Goal: Transaction & Acquisition: Purchase product/service

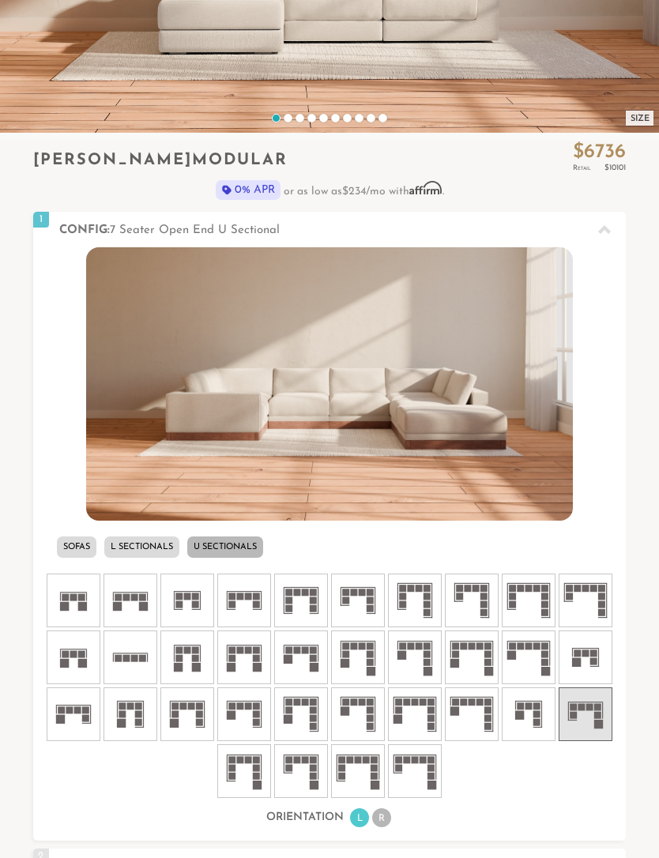
scroll to position [340, 0]
click at [278, 777] on icon at bounding box center [300, 771] width 47 height 47
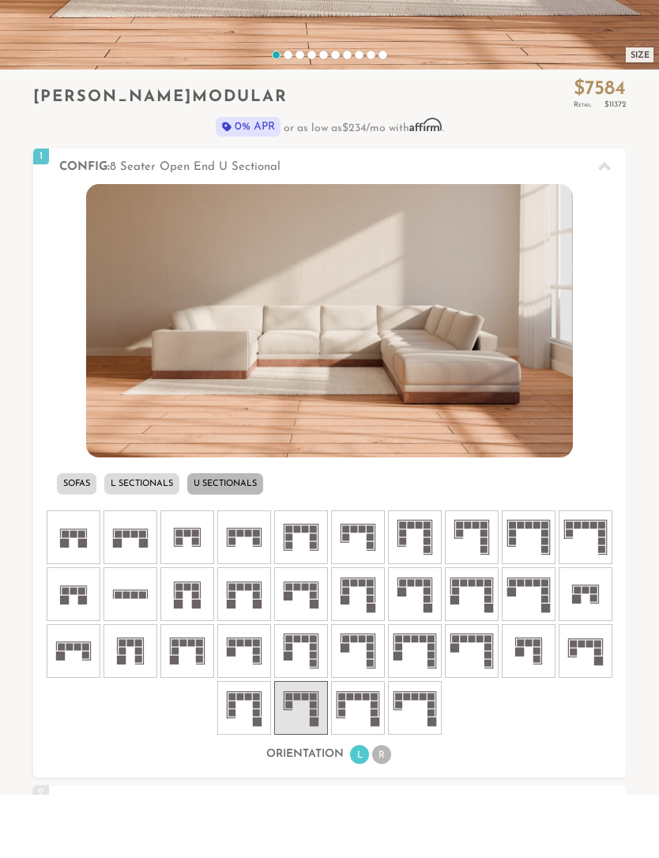
scroll to position [403, 0]
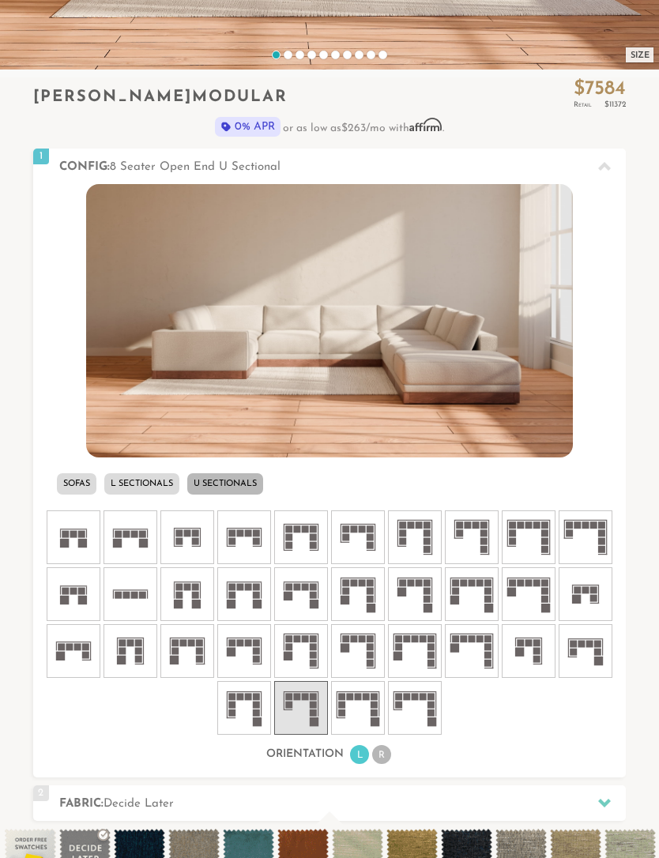
click at [239, 645] on rect at bounding box center [239, 642] width 7 height 7
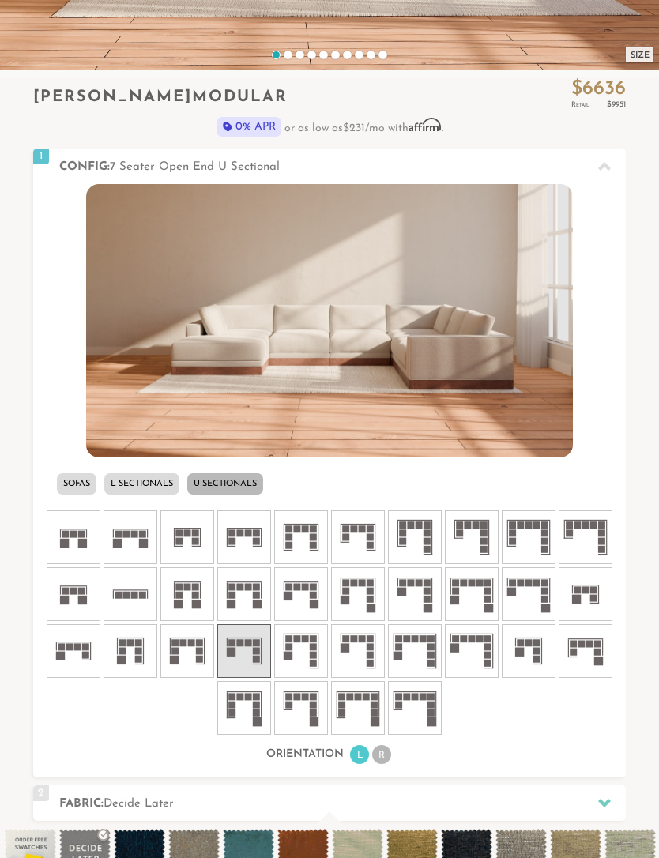
click at [611, 593] on li at bounding box center [586, 594] width 54 height 54
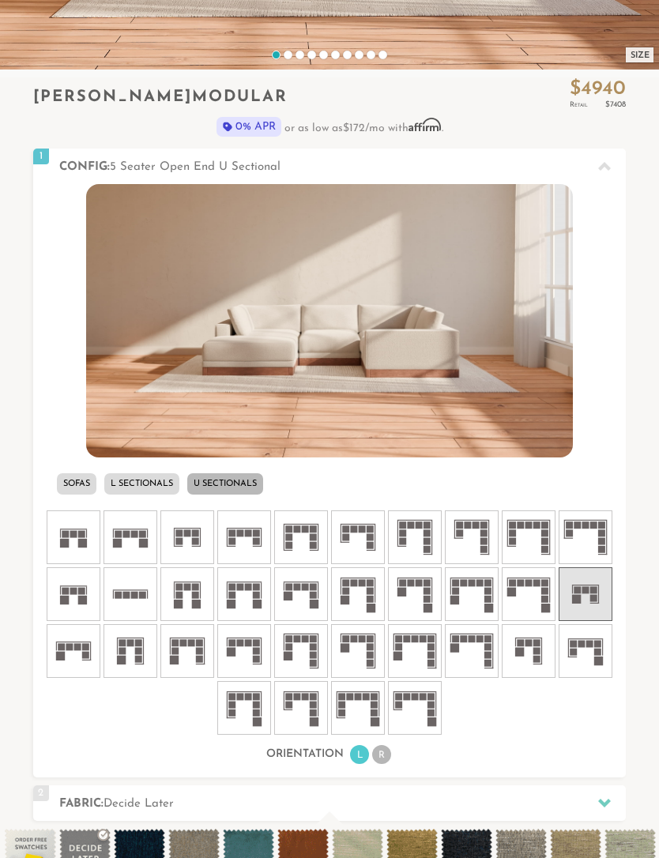
click at [138, 486] on li "L Sectionals" at bounding box center [141, 483] width 75 height 21
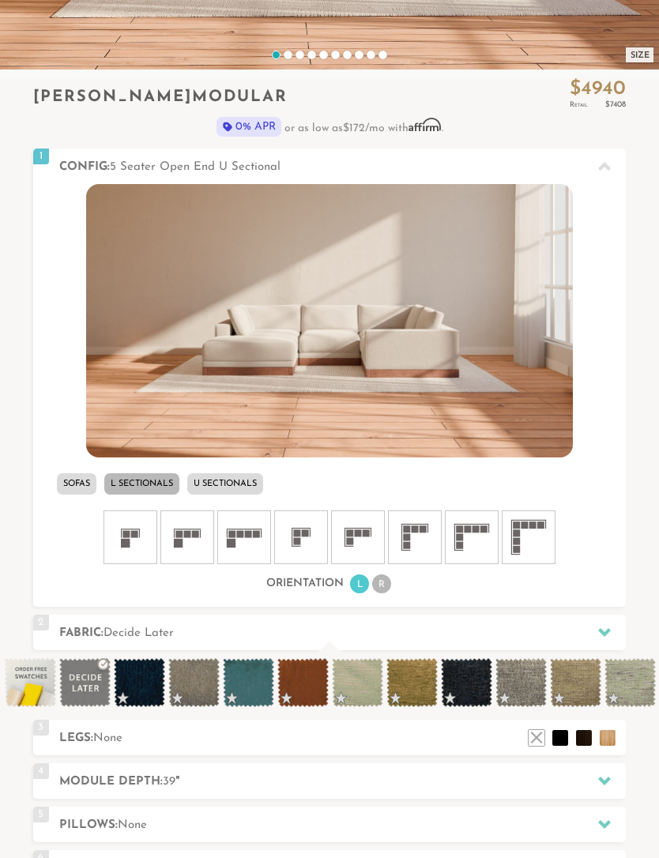
click at [388, 588] on li "R" at bounding box center [381, 584] width 19 height 19
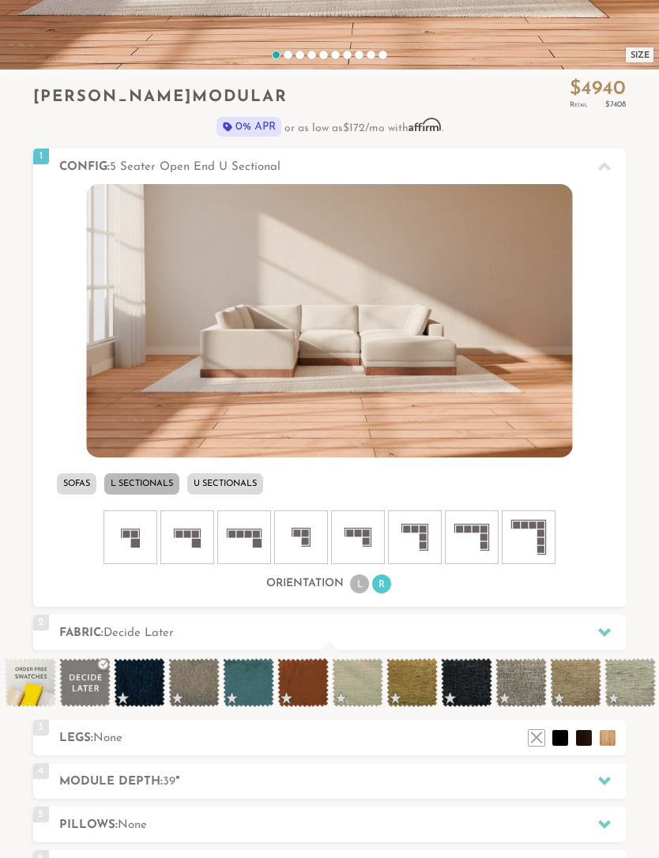
click at [258, 537] on rect at bounding box center [256, 533] width 7 height 7
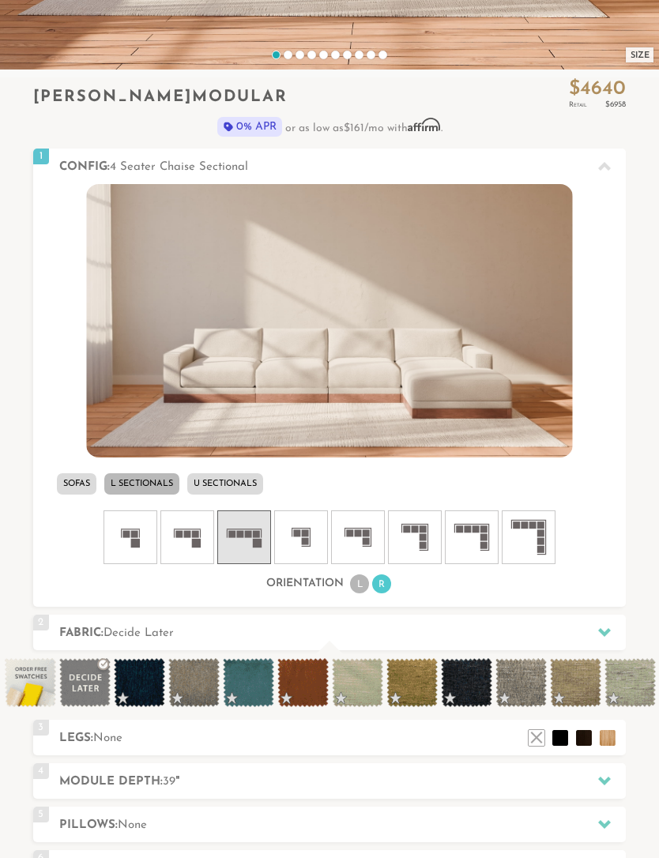
scroll to position [462, 0]
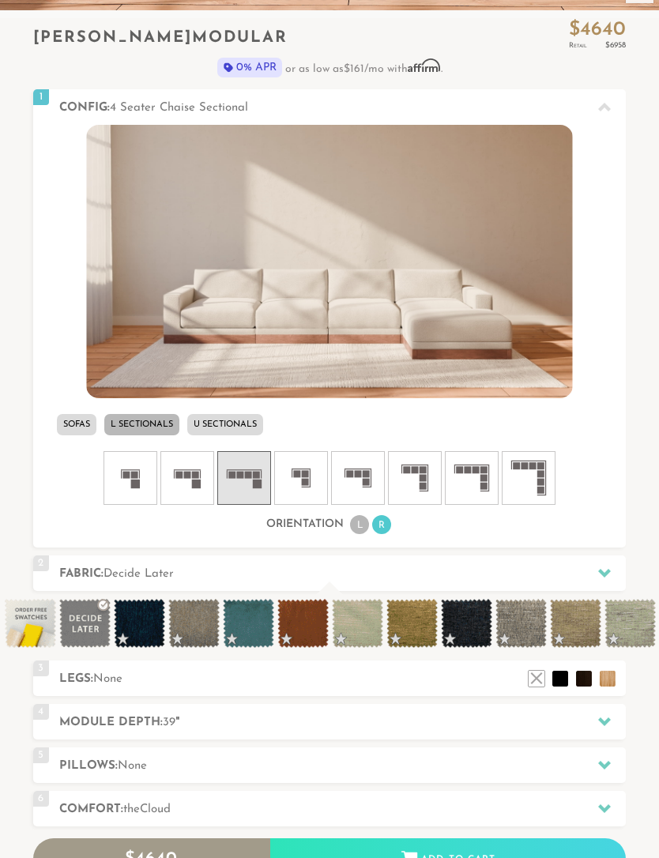
click at [133, 575] on span "Decide Later" at bounding box center [139, 574] width 70 height 12
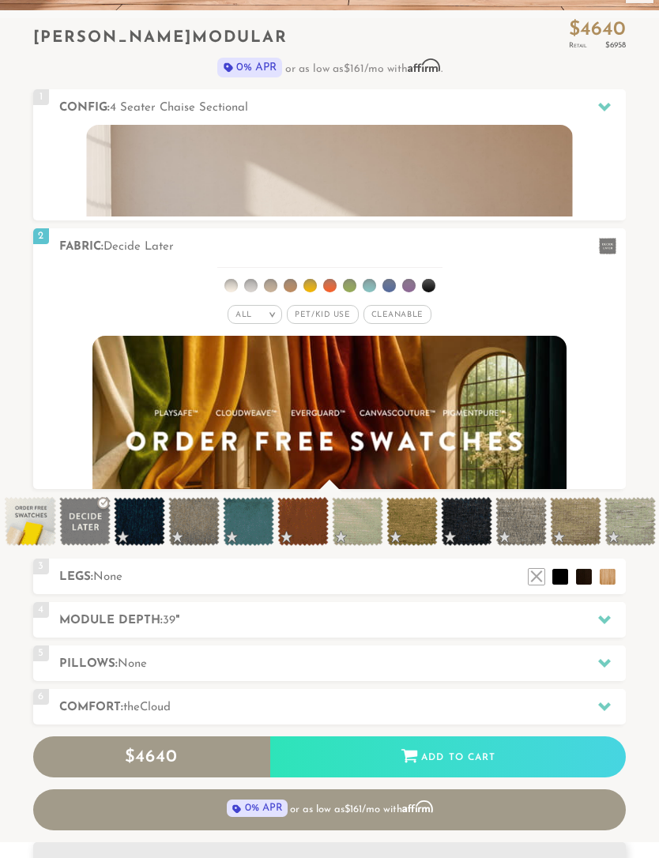
scroll to position [1, 1]
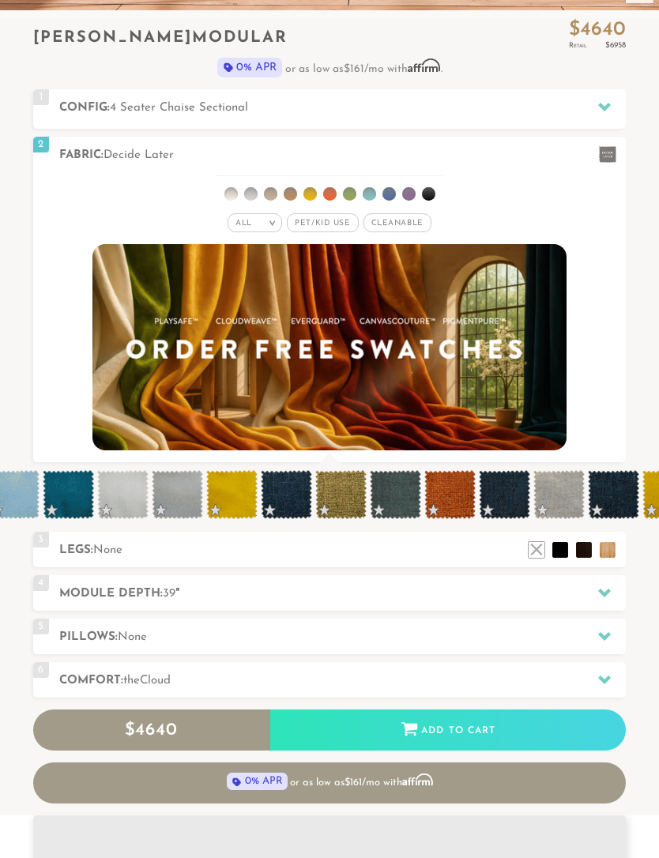
click at [256, 219] on div "All >" at bounding box center [255, 222] width 55 height 19
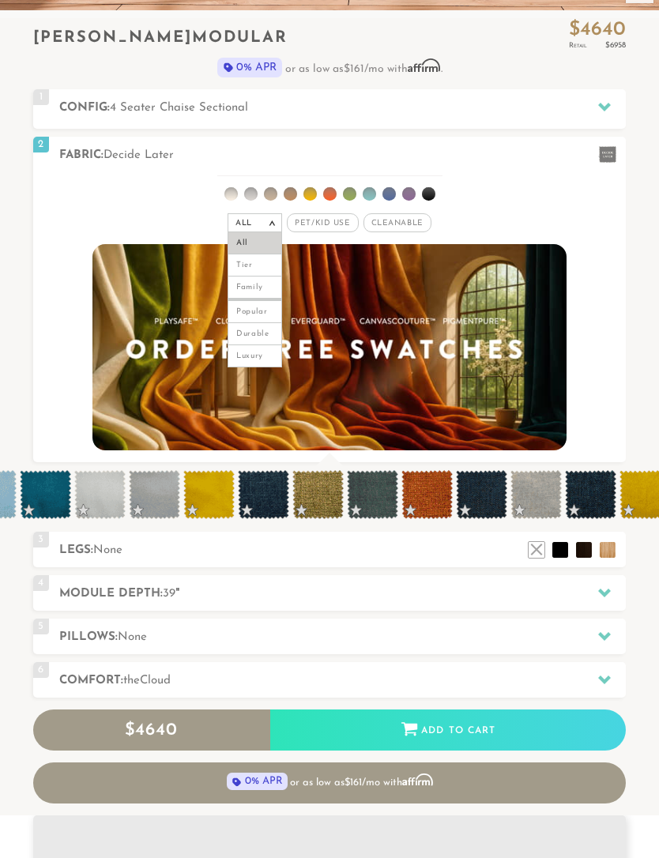
scroll to position [0, 3257]
click at [522, 202] on div "All > All Tier Family Popular Luxury" at bounding box center [329, 203] width 593 height 62
click at [262, 309] on li "Popular" at bounding box center [255, 311] width 55 height 24
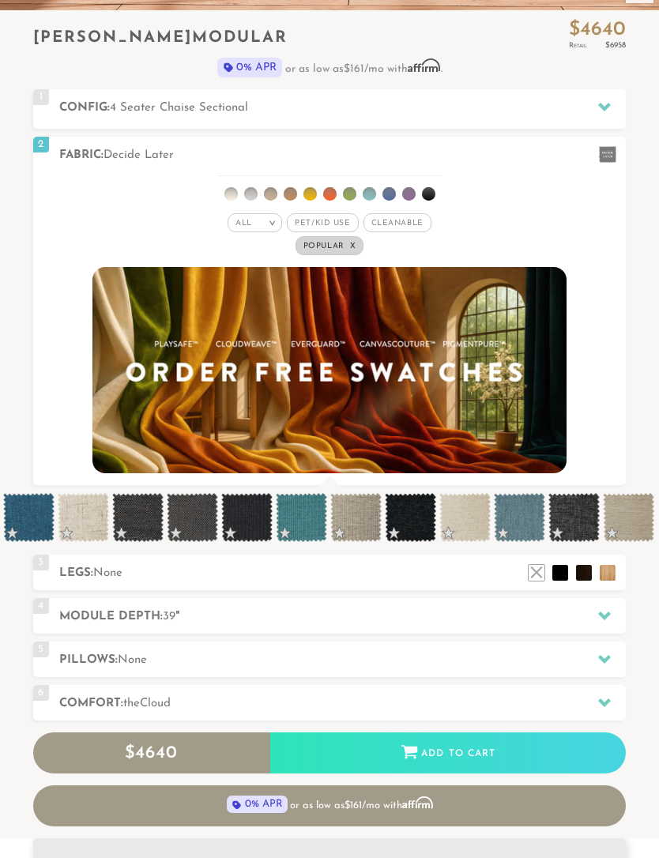
scroll to position [15236, 659]
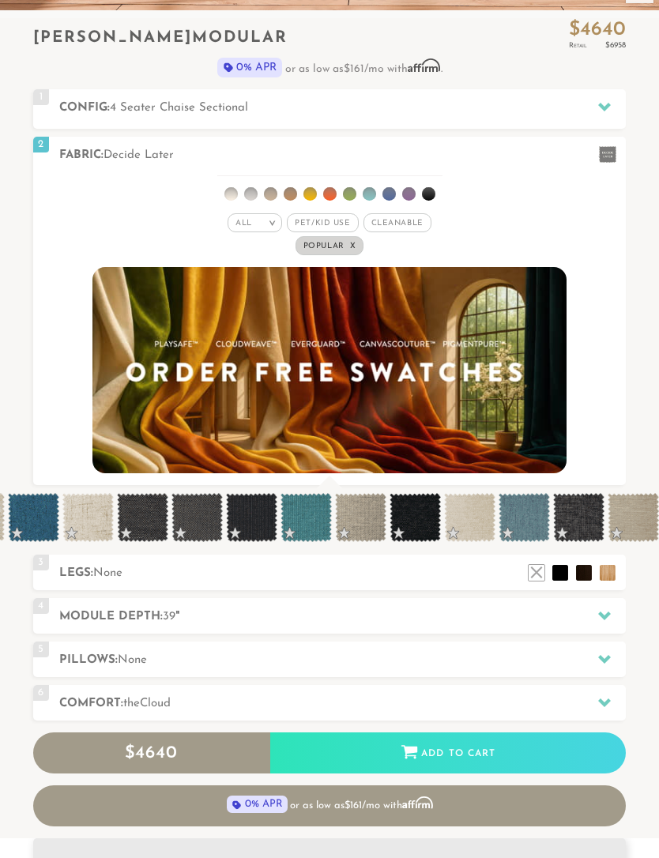
click at [334, 224] on span "Pet/Kid Use x" at bounding box center [322, 222] width 71 height 19
click at [529, 617] on h2 "Module Depth: 39 "" at bounding box center [342, 617] width 567 height 18
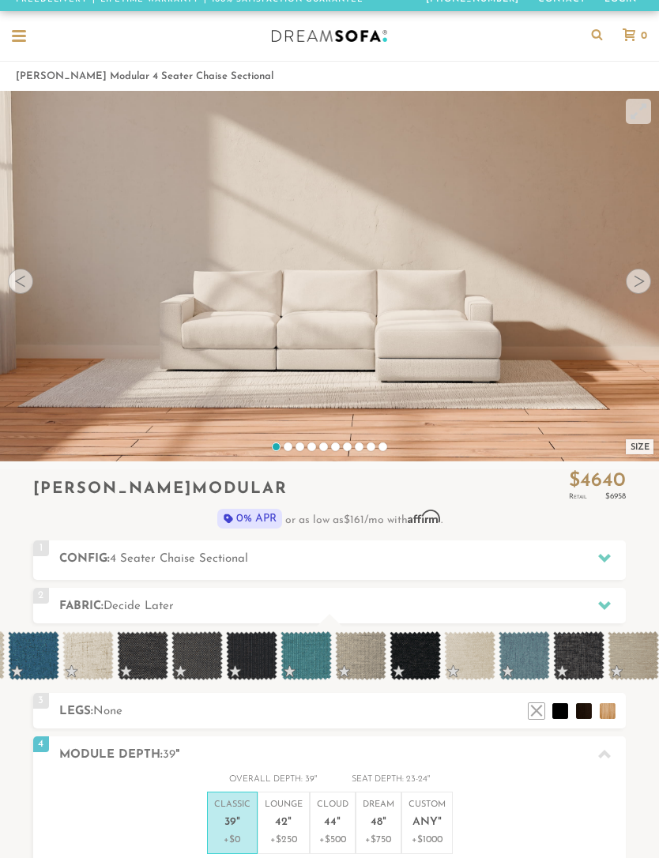
scroll to position [11, 0]
click at [599, 555] on icon at bounding box center [604, 558] width 13 height 9
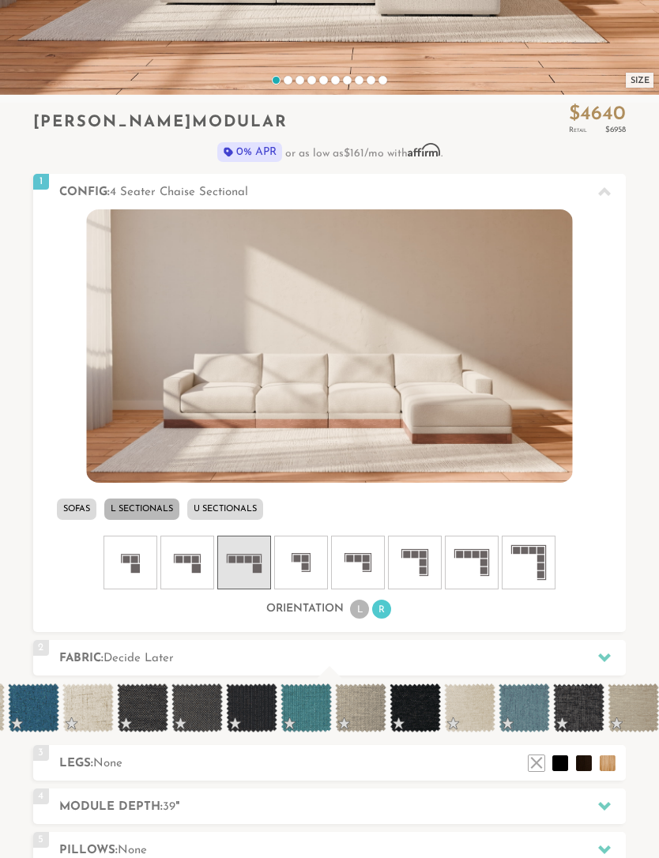
scroll to position [378, 0]
click at [217, 505] on li "U Sectionals" at bounding box center [225, 509] width 76 height 21
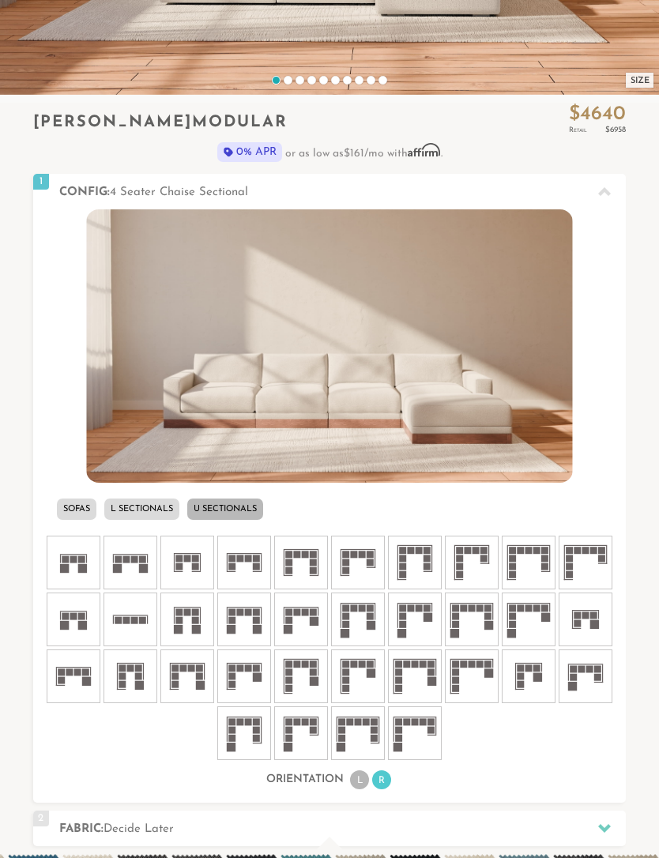
scroll to position [15512, 659]
click at [597, 673] on icon at bounding box center [585, 676] width 47 height 47
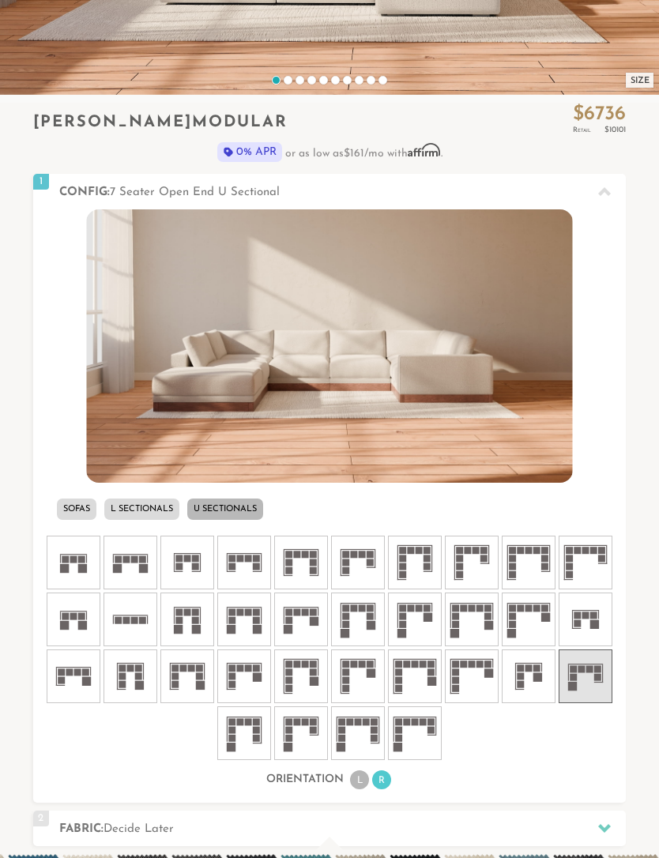
scroll to position [441, 0]
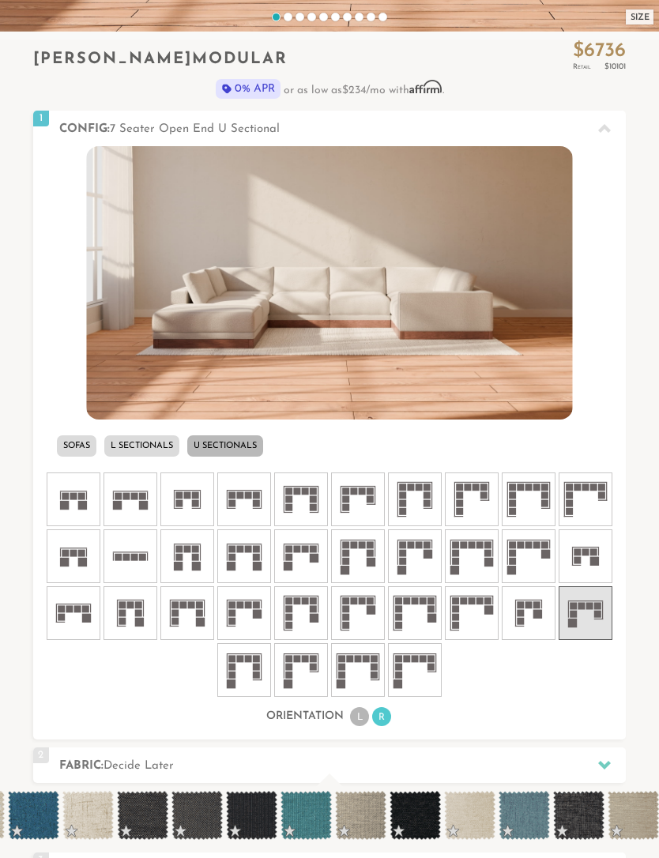
click at [363, 717] on li "L" at bounding box center [359, 716] width 19 height 19
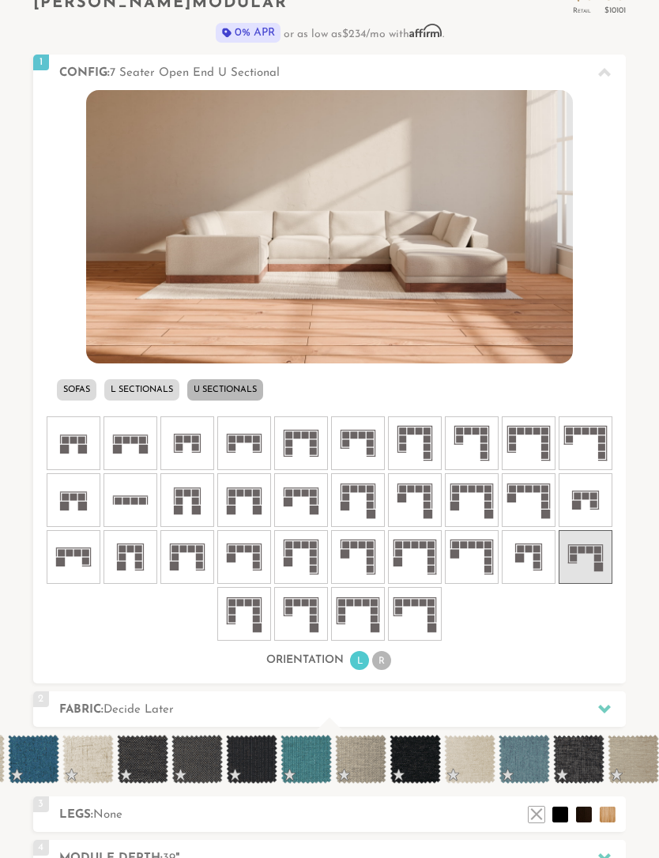
click at [597, 706] on div at bounding box center [604, 710] width 33 height 32
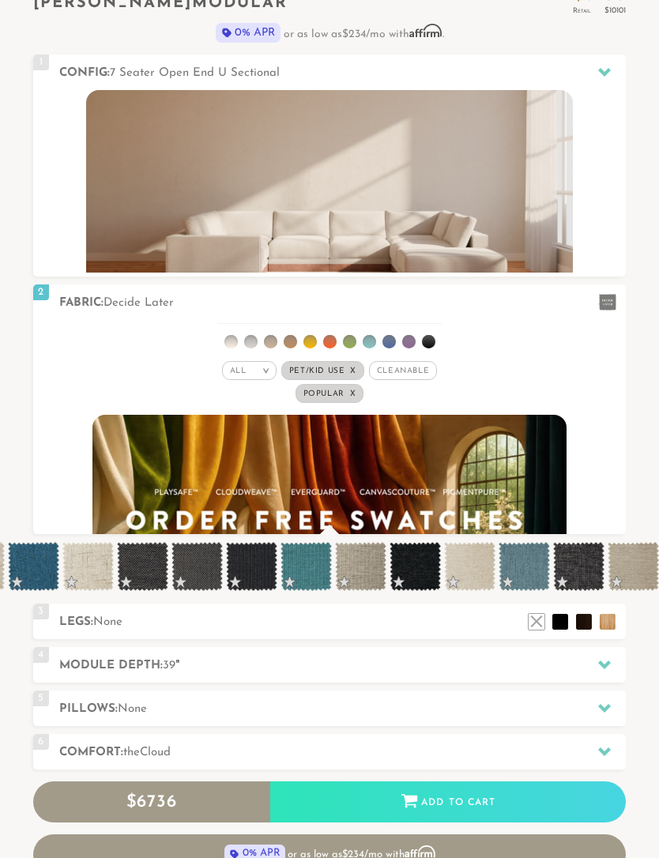
scroll to position [15236, 659]
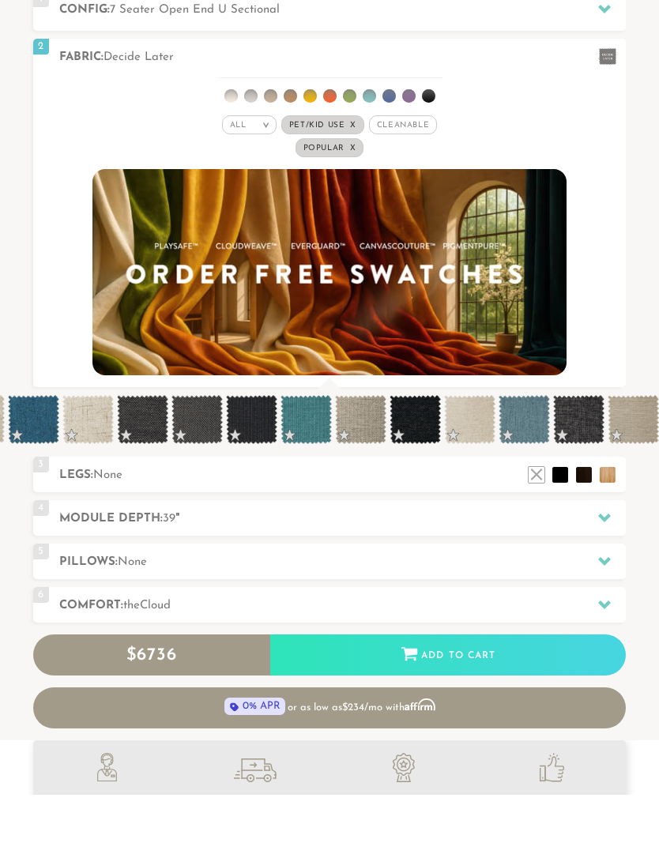
click at [150, 616] on h2 "Pillows: None" at bounding box center [342, 625] width 567 height 18
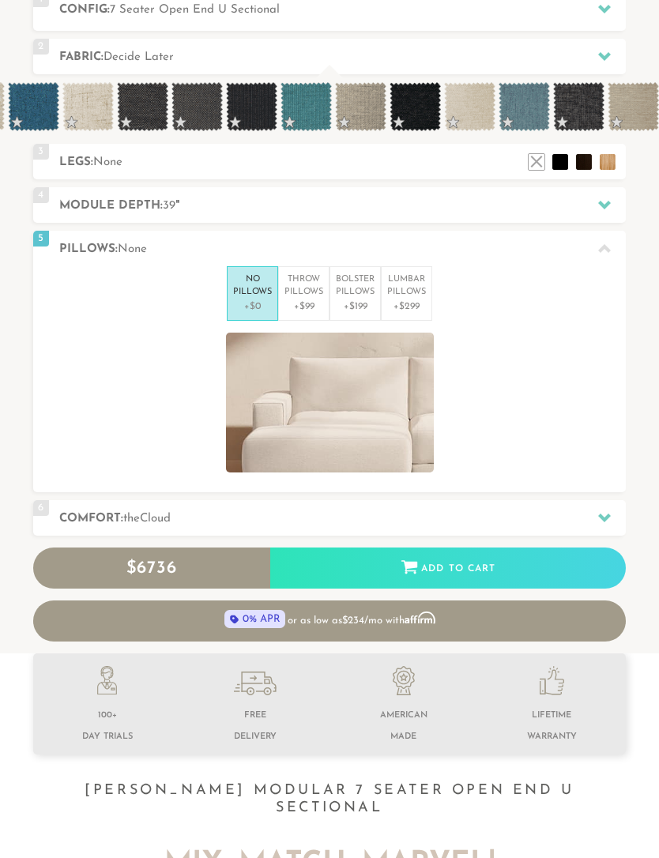
scroll to position [15146, 659]
click at [276, 284] on li "No Pillows +$0" at bounding box center [252, 293] width 51 height 55
click at [309, 291] on p "Throw Pillows" at bounding box center [303, 286] width 39 height 26
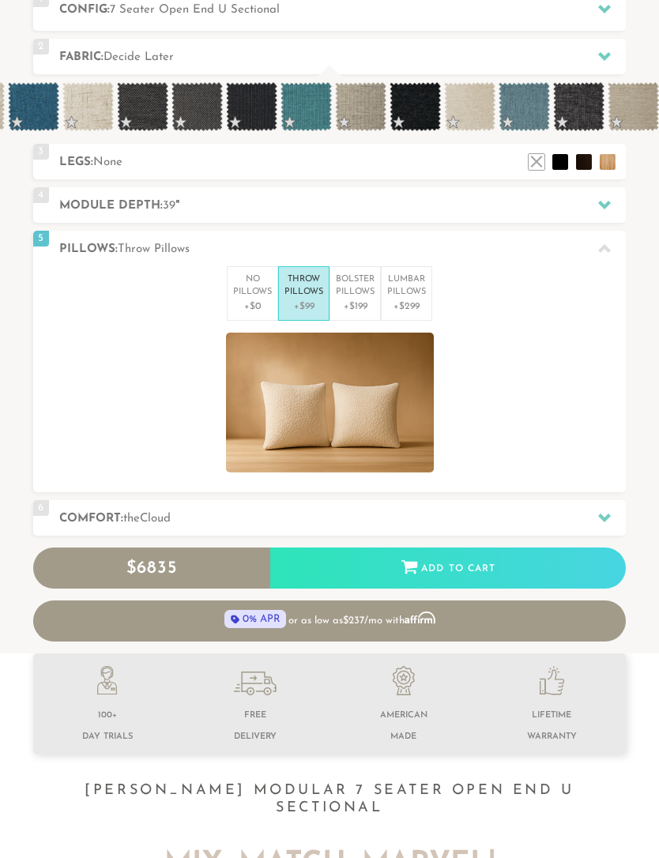
click at [360, 289] on p "Bolster Pillows" at bounding box center [355, 286] width 39 height 26
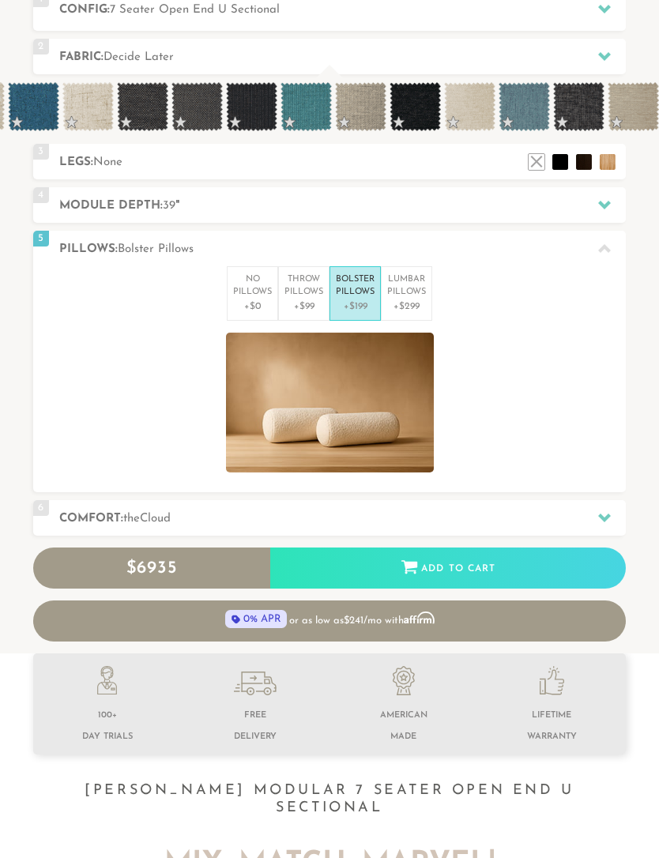
click at [409, 293] on p "Lumbar Pillows" at bounding box center [406, 286] width 39 height 26
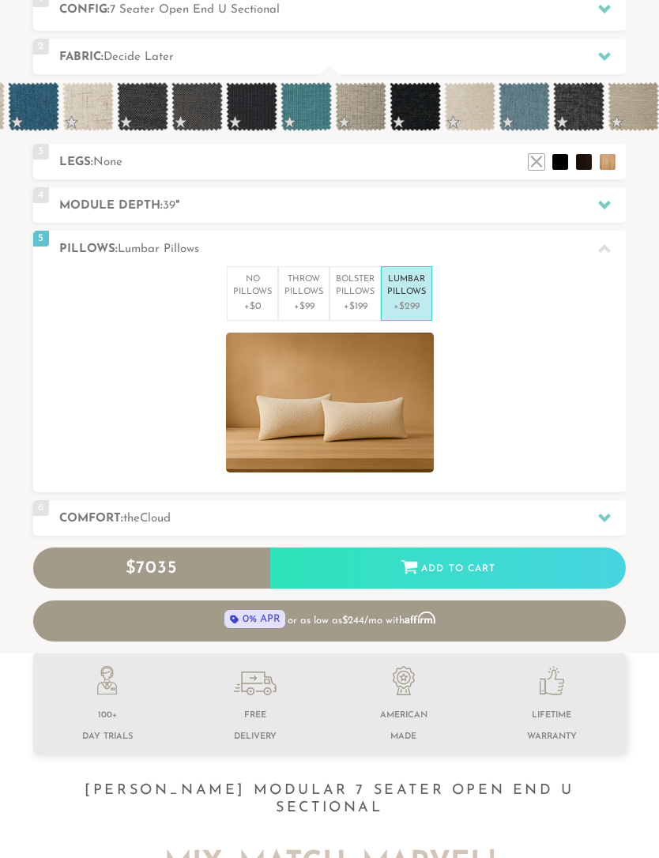
click at [299, 291] on p "Throw Pillows" at bounding box center [303, 286] width 39 height 26
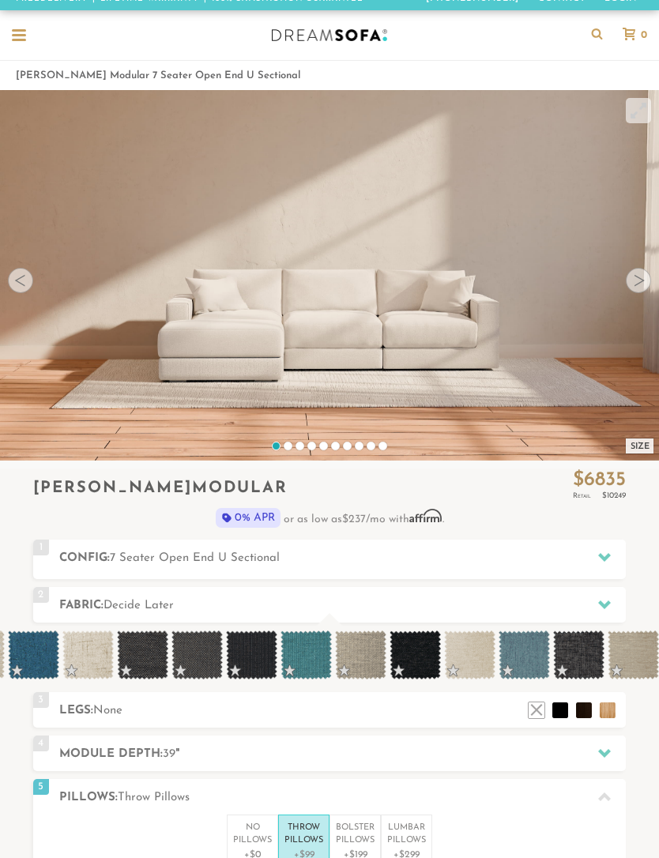
scroll to position [0, 0]
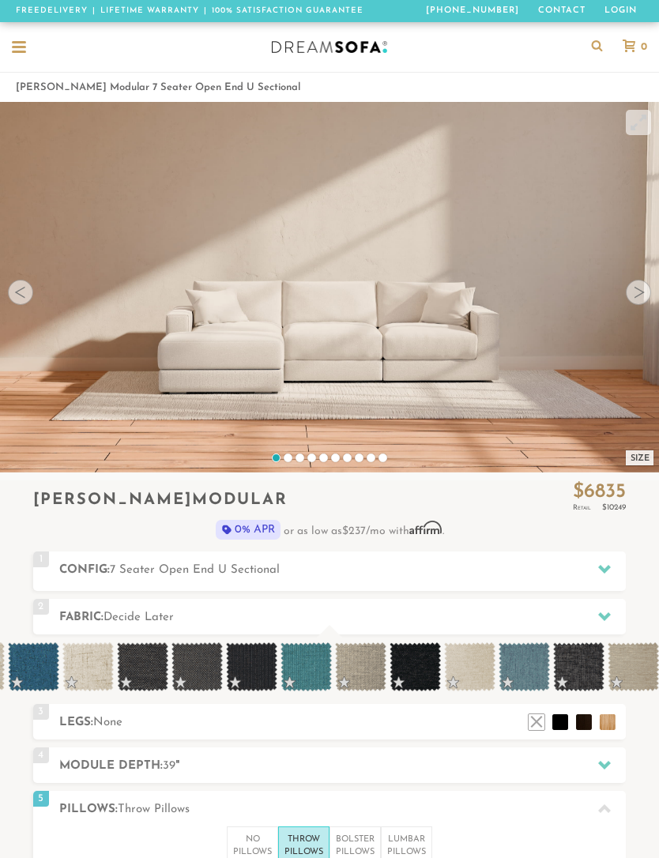
click at [24, 42] on div at bounding box center [19, 42] width 14 height 2
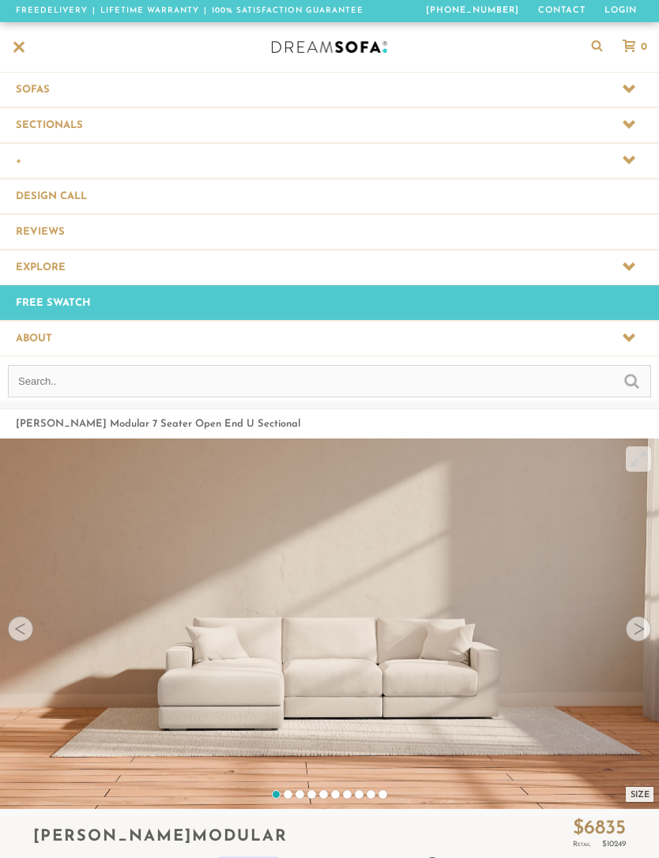
scroll to position [15484, 659]
click at [22, 115] on span at bounding box center [329, 124] width 659 height 35
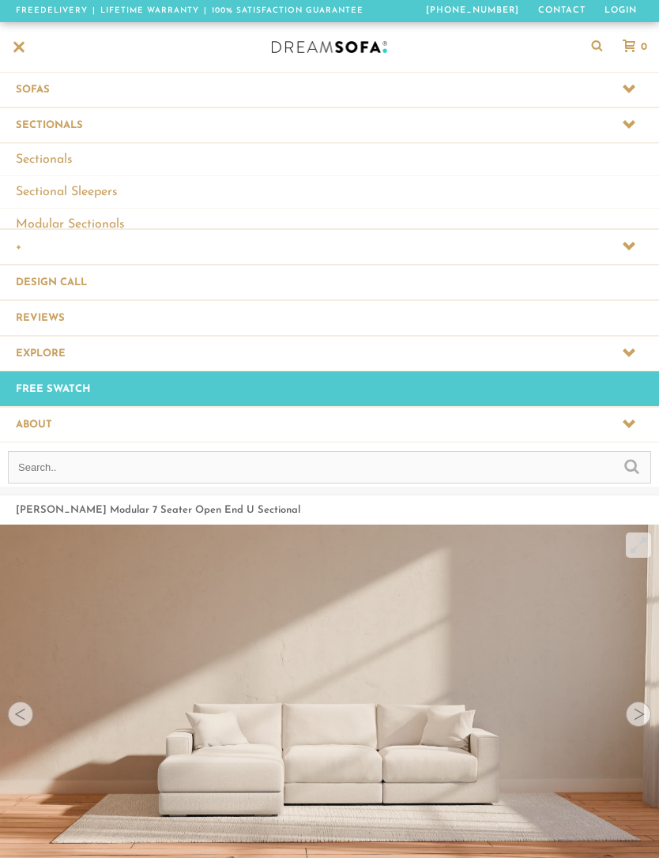
scroll to position [1, 1]
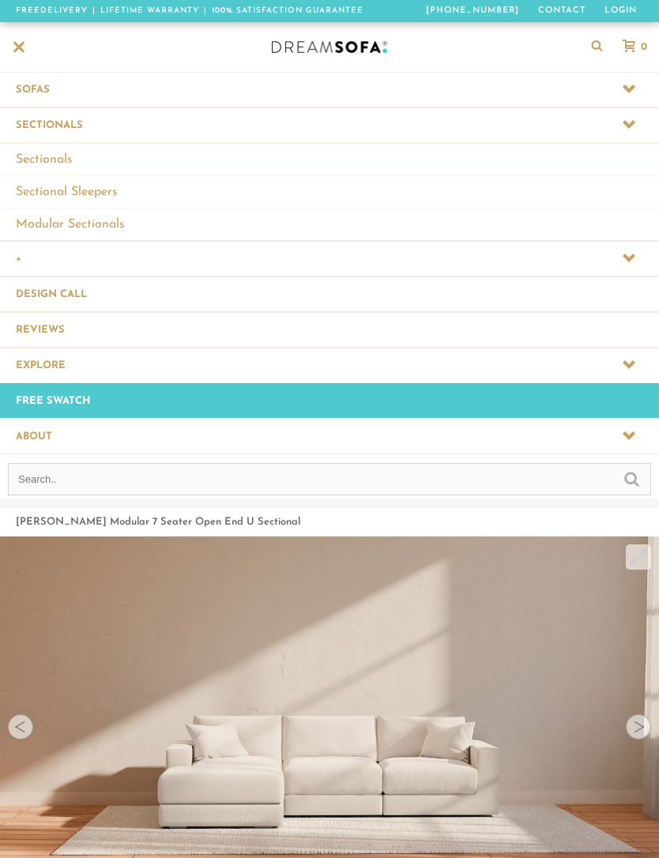
click at [609, 259] on span at bounding box center [329, 258] width 659 height 35
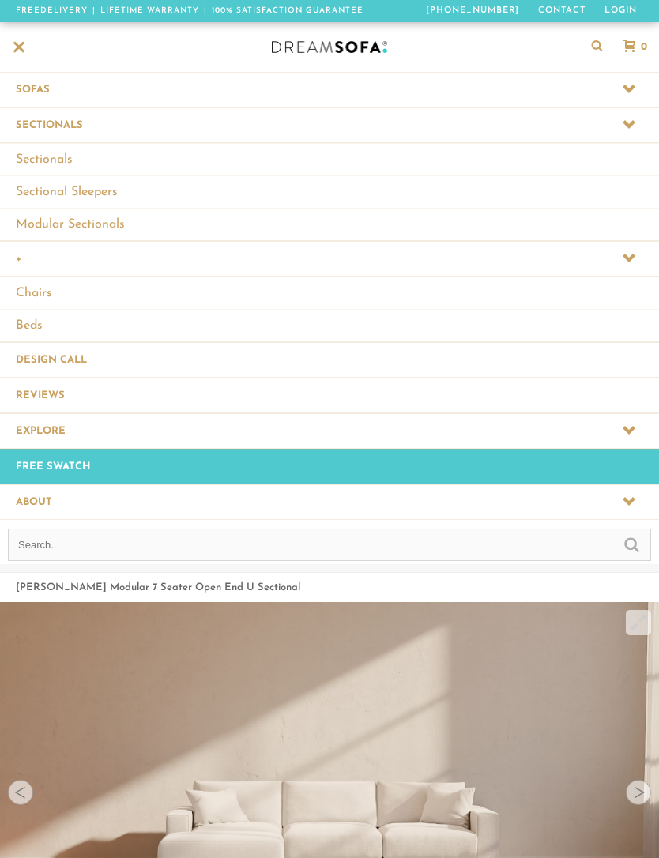
click at [35, 284] on link "Chairs" at bounding box center [329, 293] width 659 height 32
